Goal: Task Accomplishment & Management: Use online tool/utility

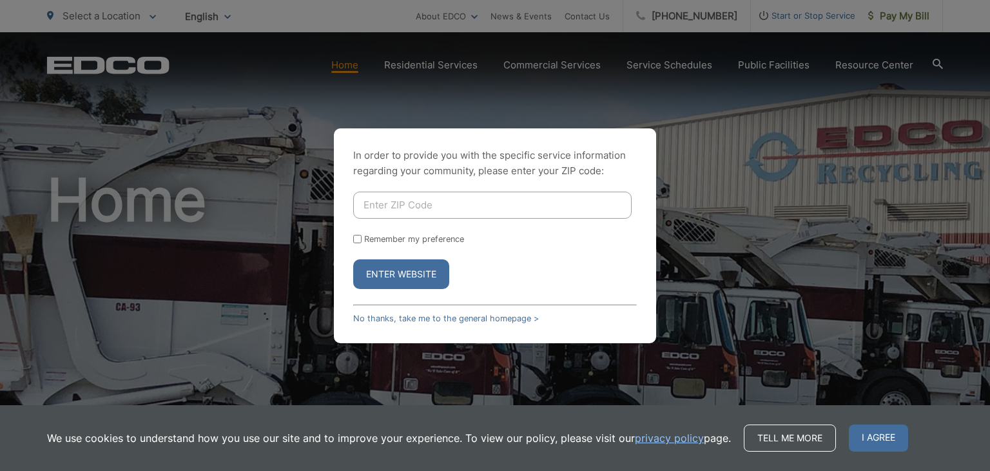
click at [447, 203] on input "Enter ZIP Code" at bounding box center [492, 205] width 279 height 27
type input "92082"
click at [406, 276] on button "Enter Website" at bounding box center [401, 274] width 96 height 30
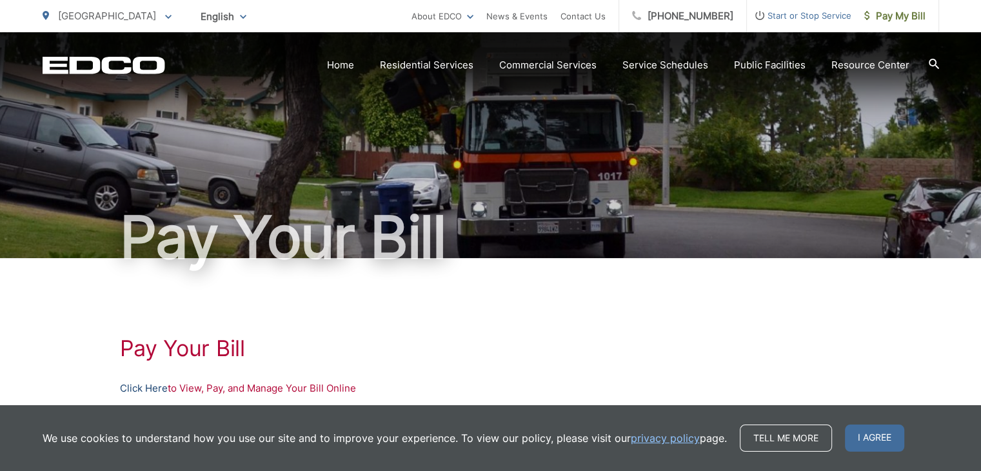
click at [144, 388] on link "Click Here" at bounding box center [144, 387] width 48 height 15
